Goal: Information Seeking & Learning: Learn about a topic

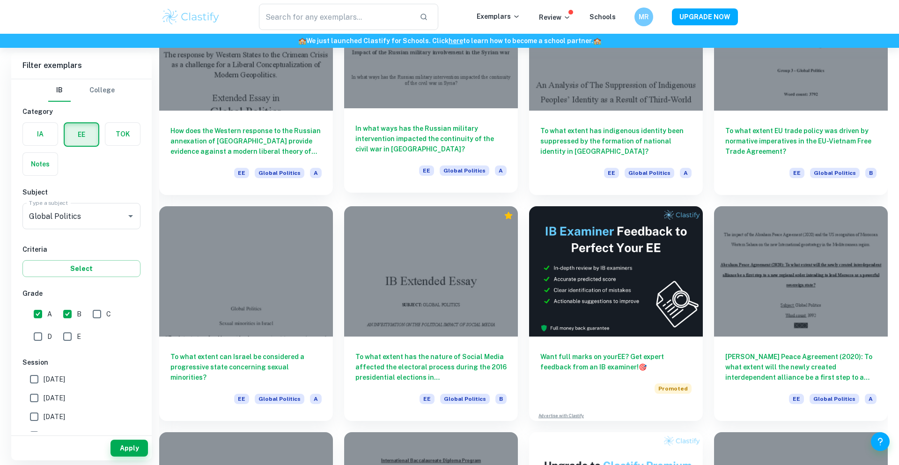
scroll to position [809, 0]
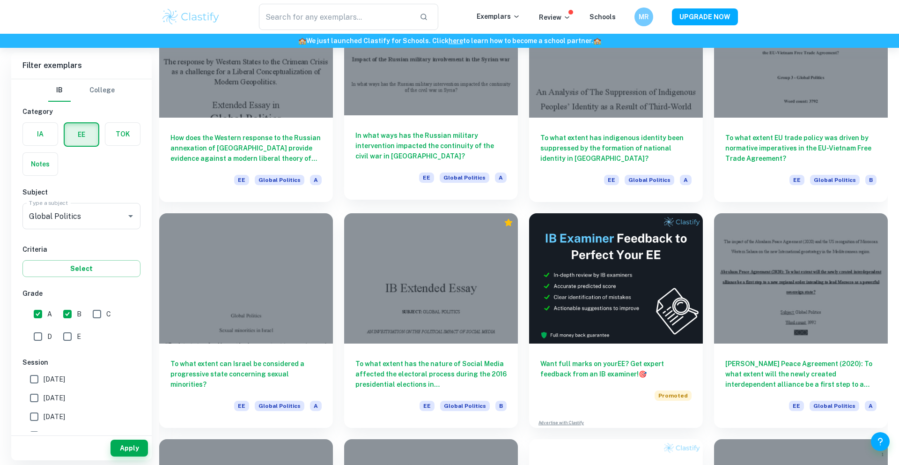
click at [441, 125] on div "In what ways has the Russian military intervention impacted the continuity of t…" at bounding box center [431, 157] width 174 height 84
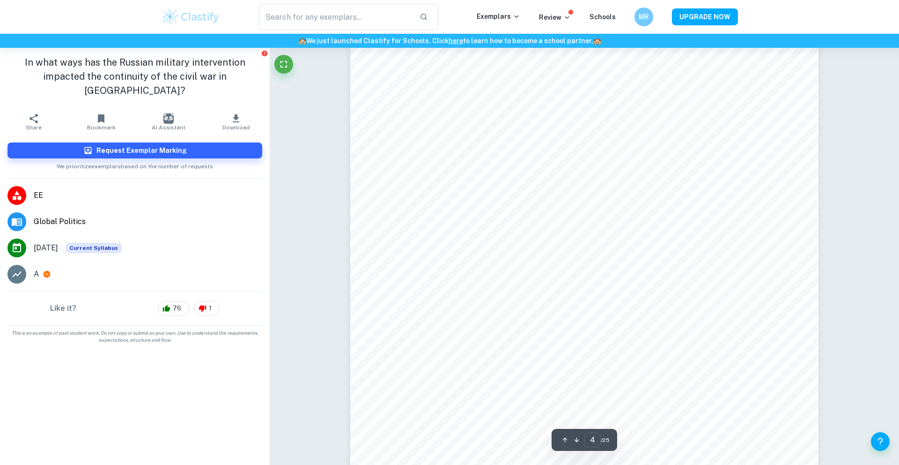
scroll to position [2180, 0]
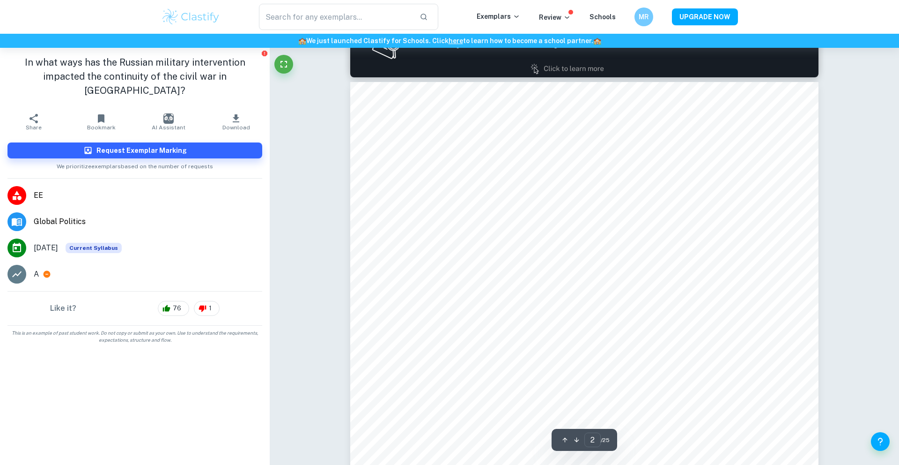
type input "1"
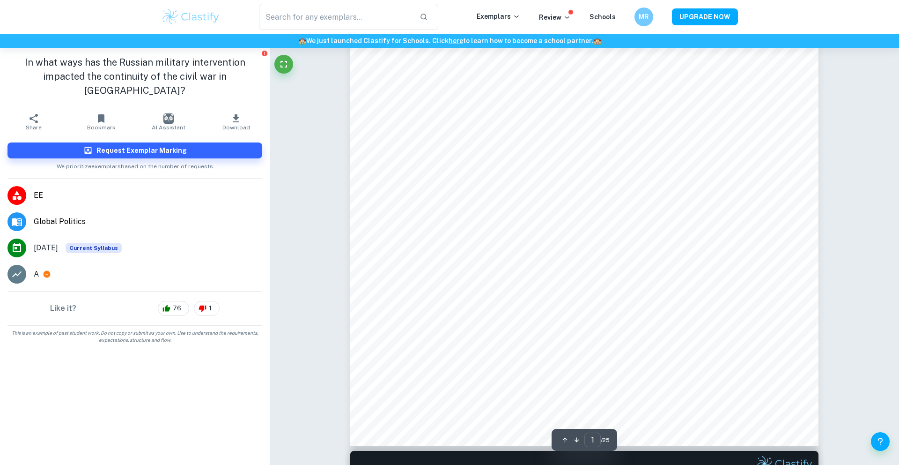
scroll to position [0, 0]
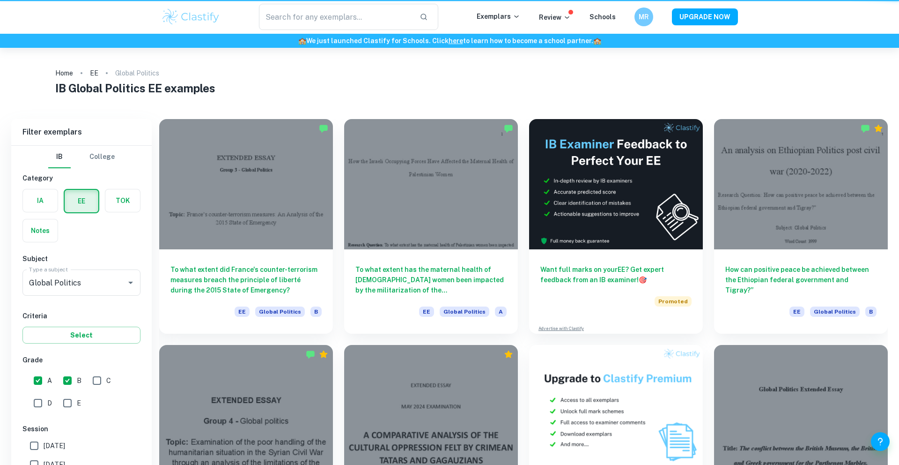
scroll to position [584, 0]
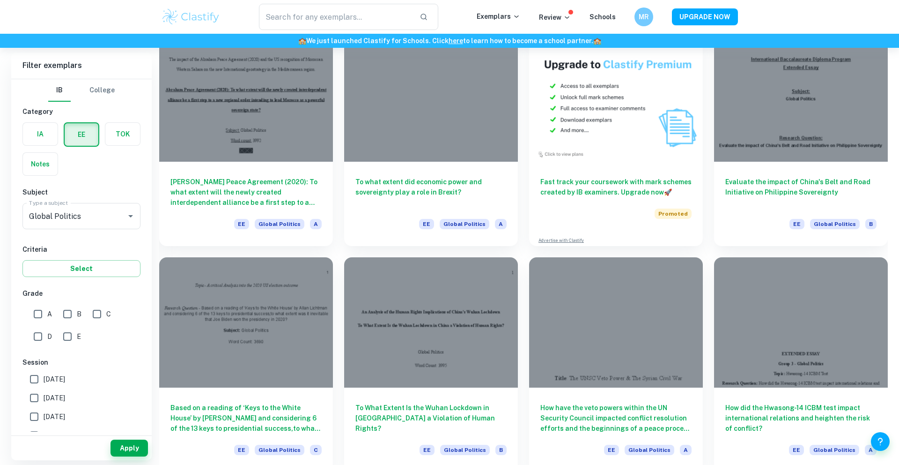
scroll to position [1206, 0]
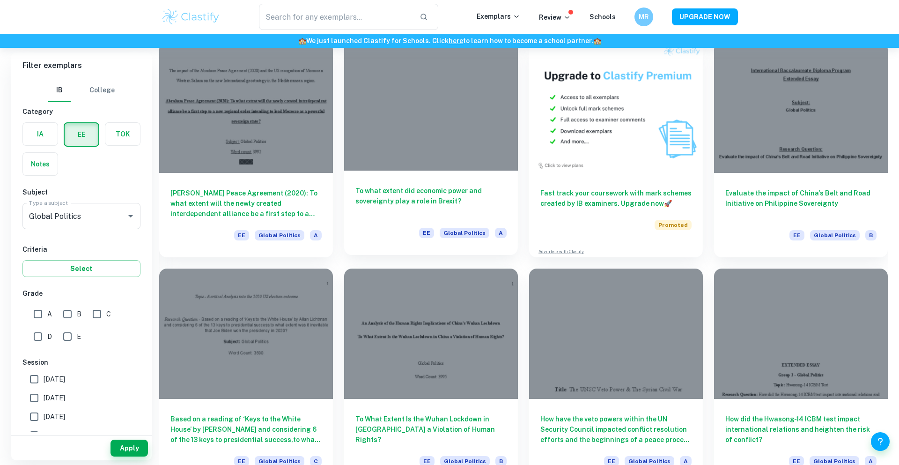
click at [440, 158] on div at bounding box center [431, 105] width 174 height 130
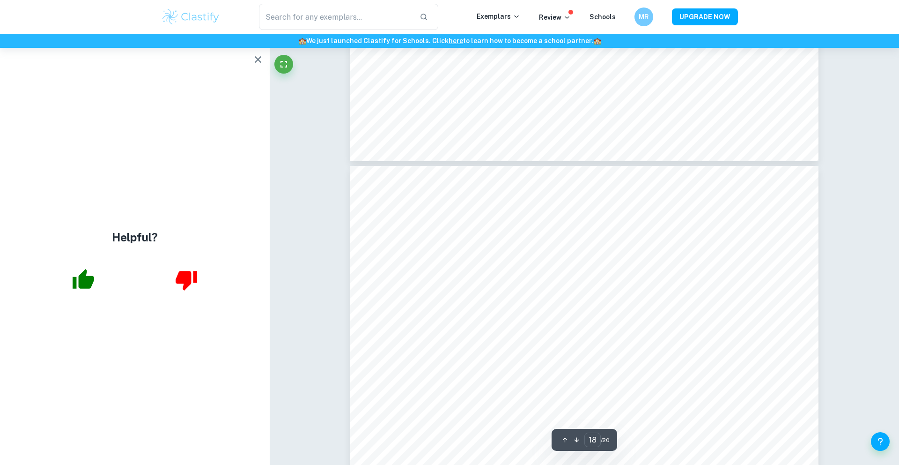
scroll to position [11532, 0]
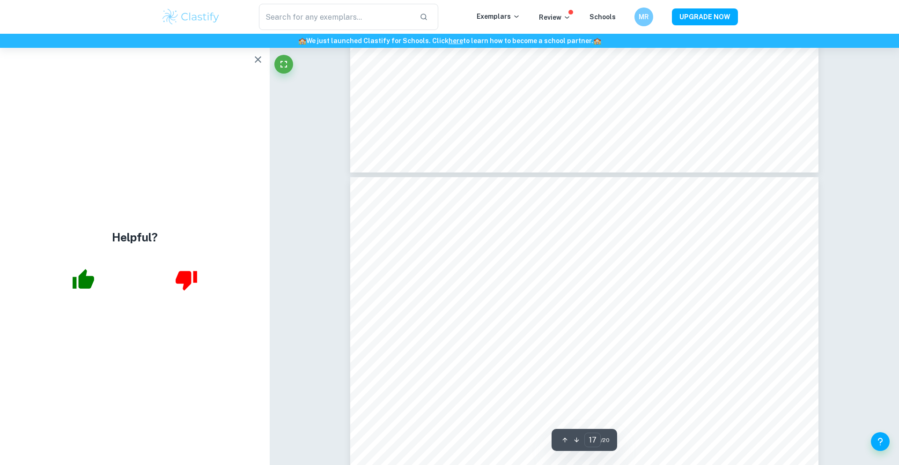
type input "16"
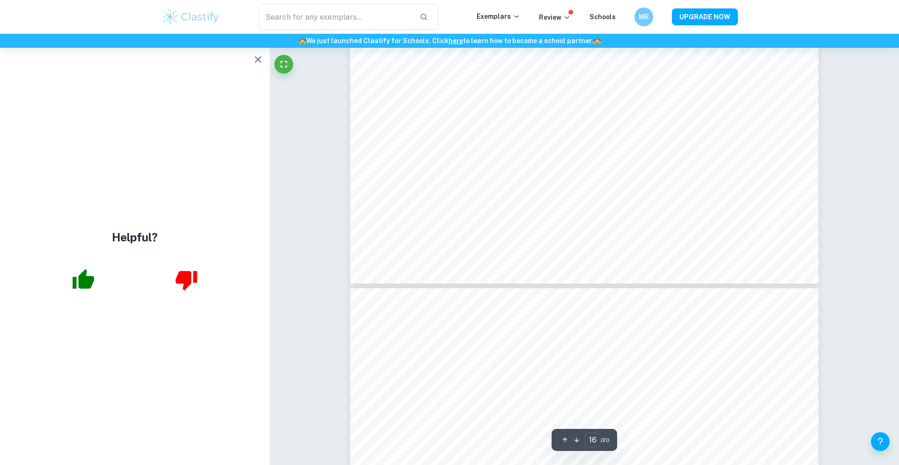
click at [253, 58] on icon "button" at bounding box center [257, 59] width 11 height 11
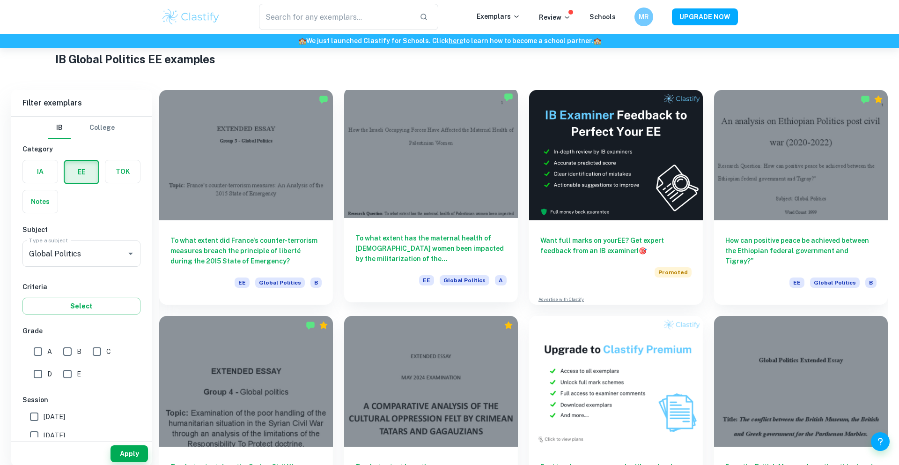
scroll to position [35, 0]
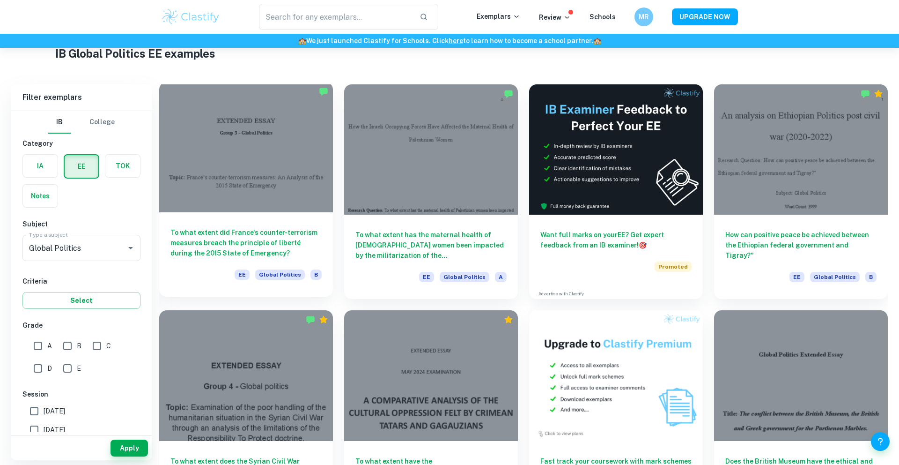
click at [275, 218] on div "To what extent did France's counter-terrorism measures breach the principle of …" at bounding box center [246, 254] width 174 height 84
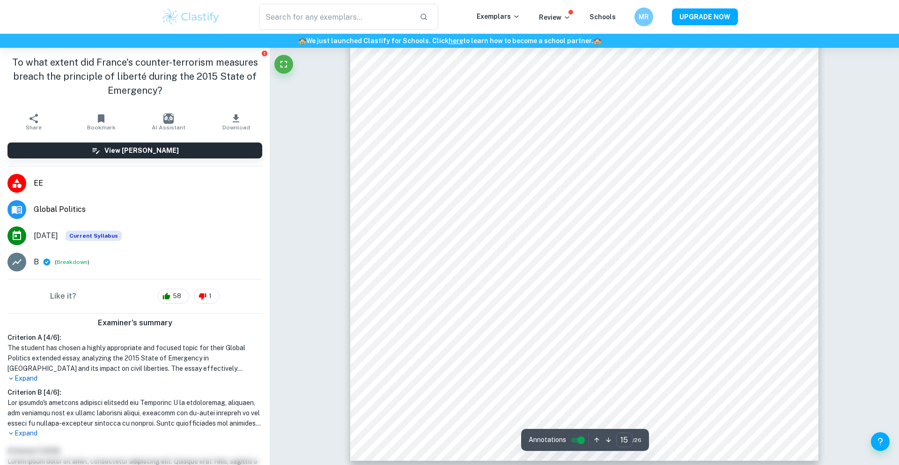
scroll to position [9052, 0]
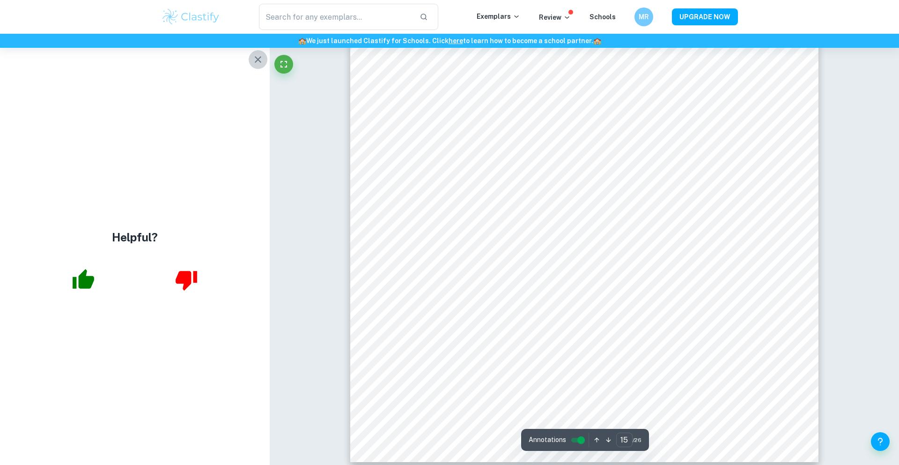
click at [261, 61] on icon "button" at bounding box center [257, 59] width 11 height 11
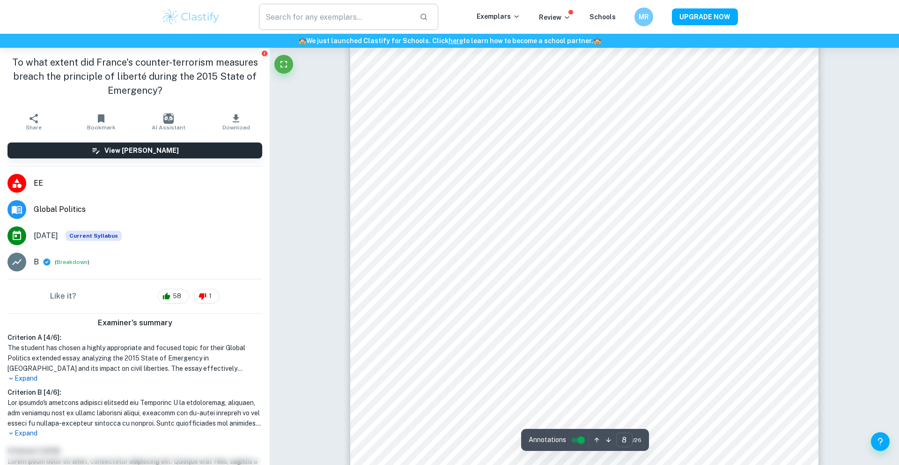
type input "7"
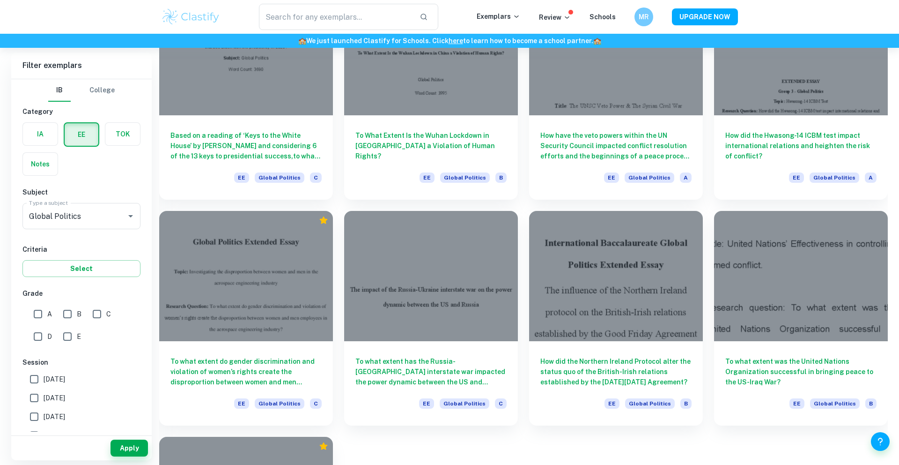
scroll to position [1489, 0]
click at [453, 322] on div at bounding box center [431, 274] width 174 height 130
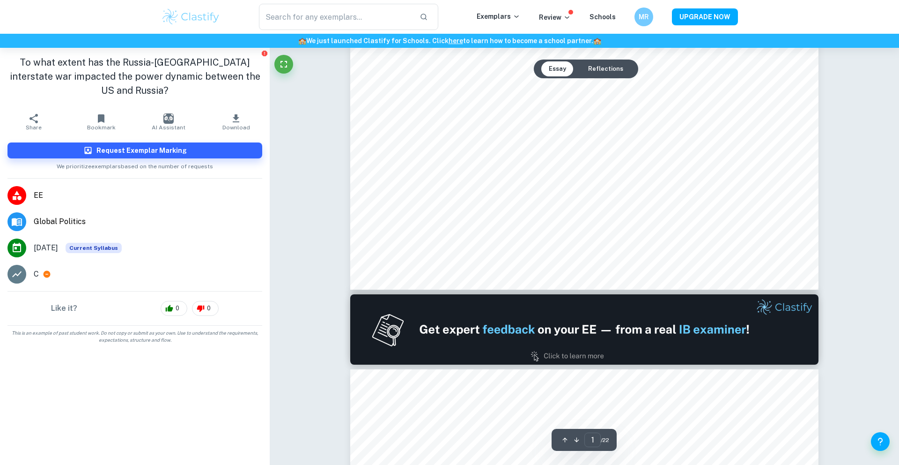
scroll to position [433, 0]
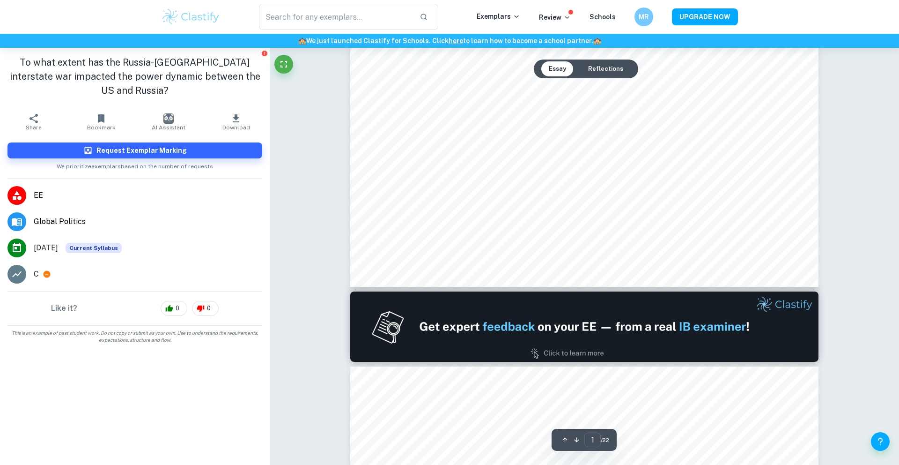
click at [605, 66] on button "Reflections" at bounding box center [606, 68] width 50 height 15
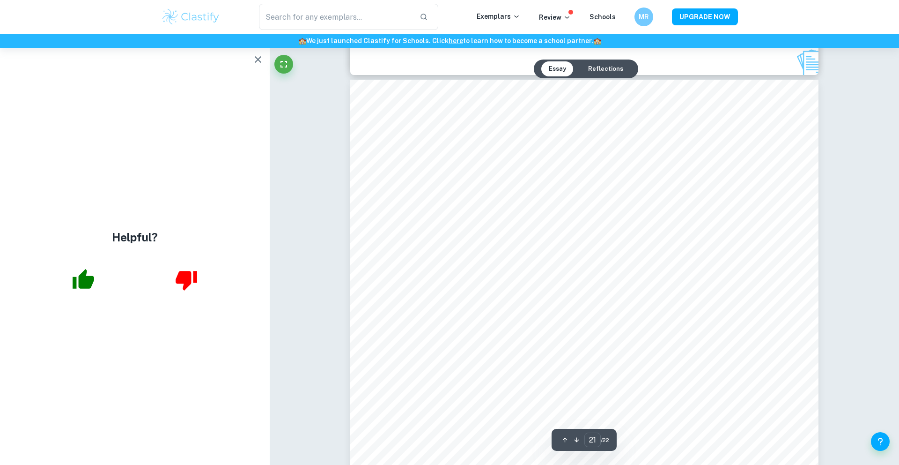
scroll to position [13378, 0]
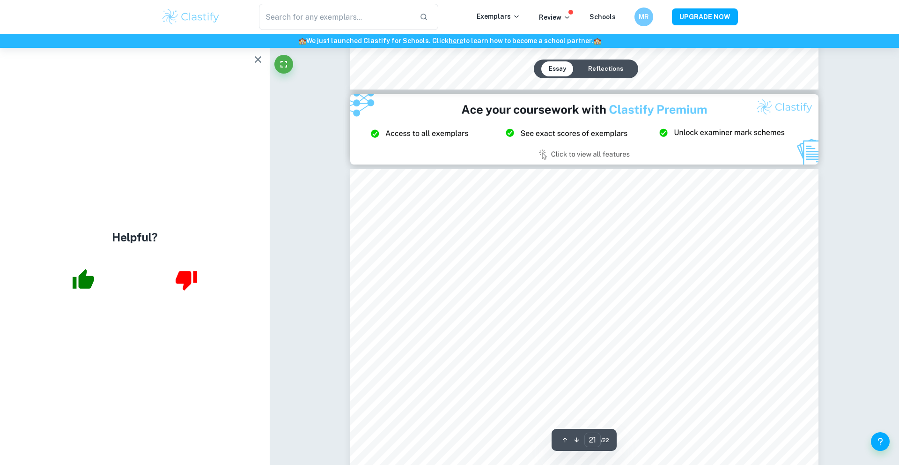
click at [247, 60] on div "Helpful?" at bounding box center [135, 256] width 270 height 417
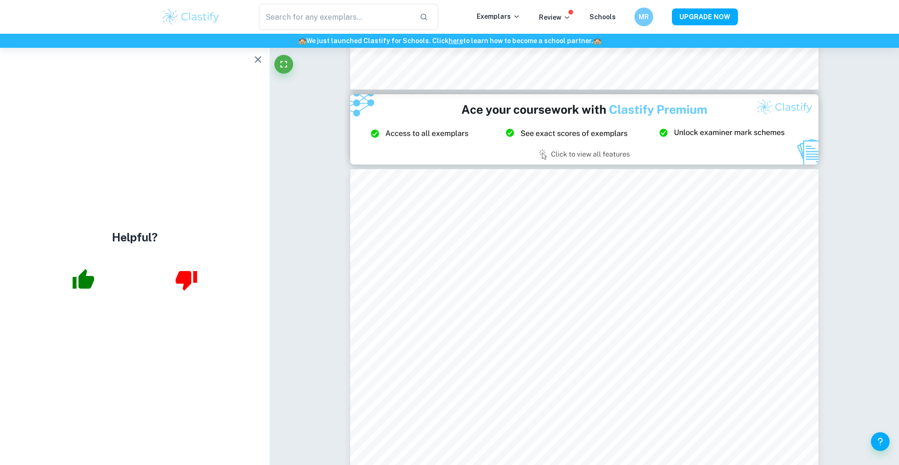
click at [252, 59] on button "button" at bounding box center [258, 59] width 19 height 19
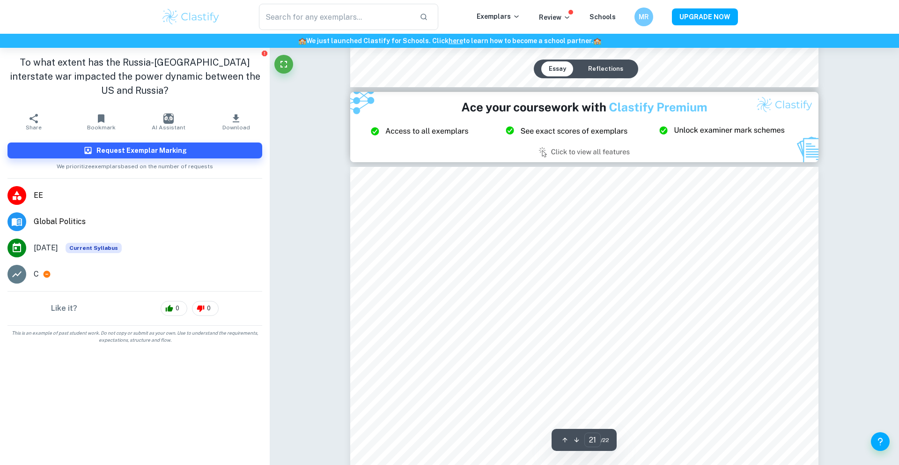
scroll to position [13379, 0]
click at [86, 268] on div "C" at bounding box center [148, 273] width 229 height 11
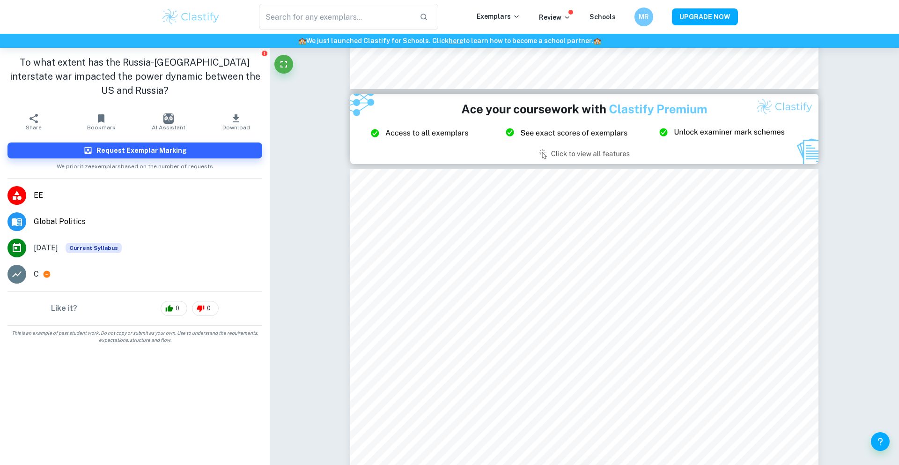
click at [43, 270] on icon at bounding box center [47, 274] width 8 height 8
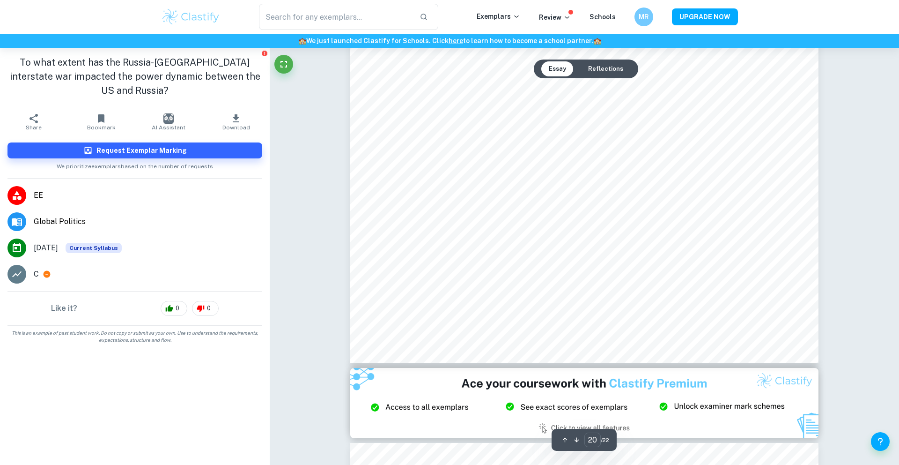
scroll to position [12448, 0]
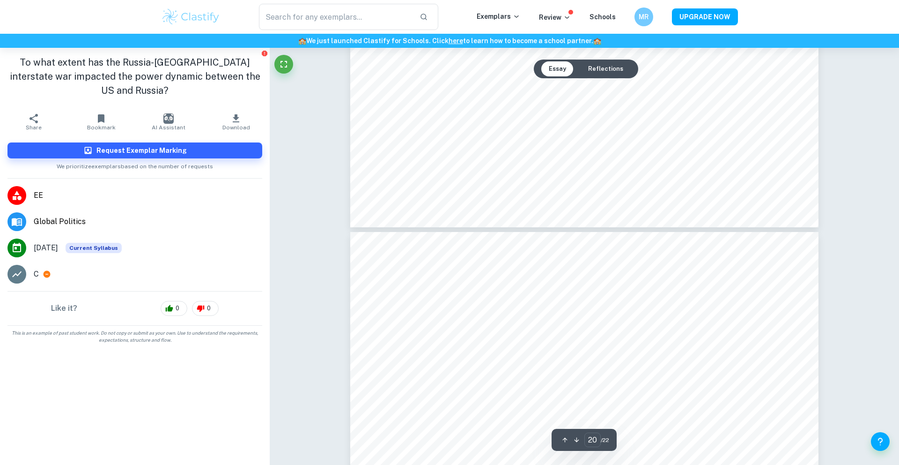
type input "19"
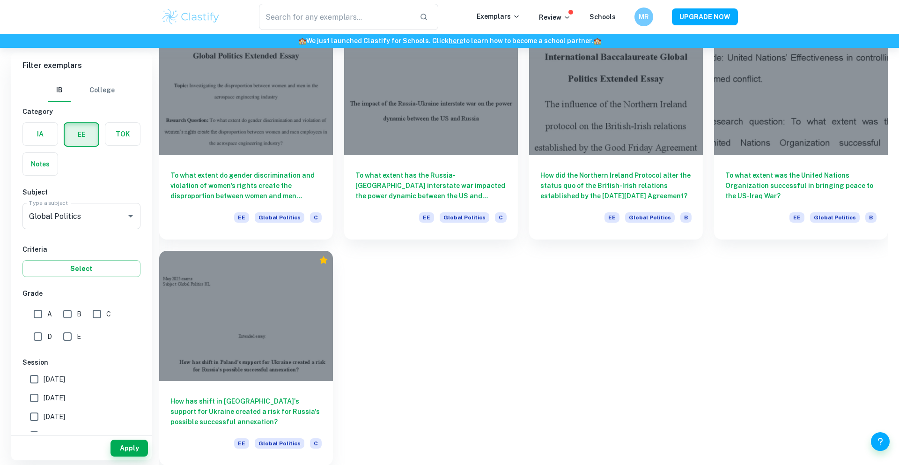
scroll to position [1676, 0]
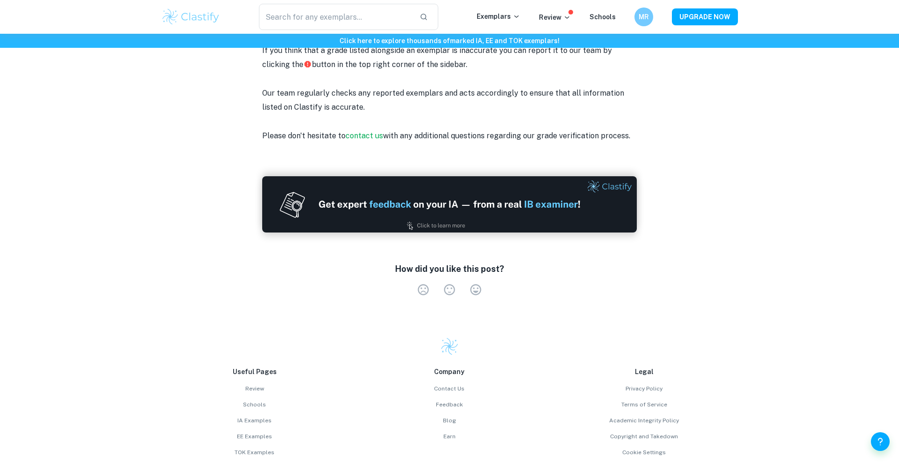
scroll to position [1344, 0]
